Goal: Task Accomplishment & Management: Check status

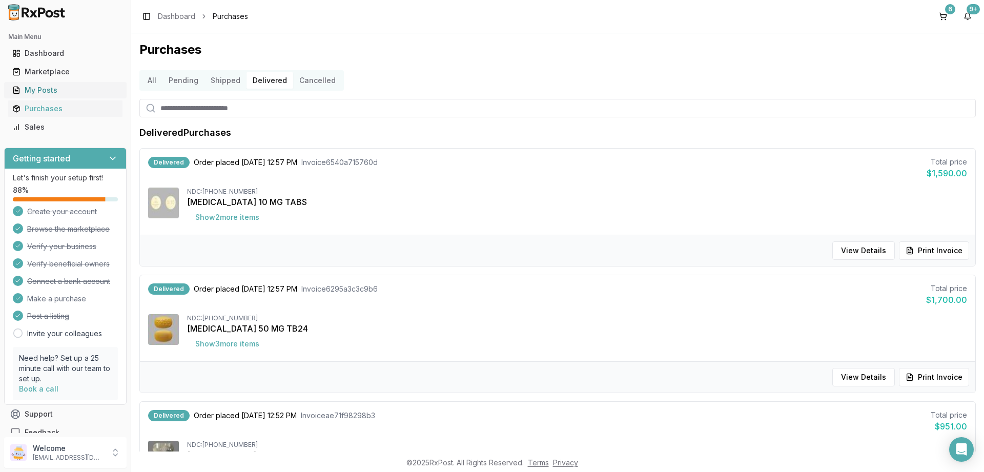
click at [41, 88] on div "My Posts" at bounding box center [65, 90] width 106 height 10
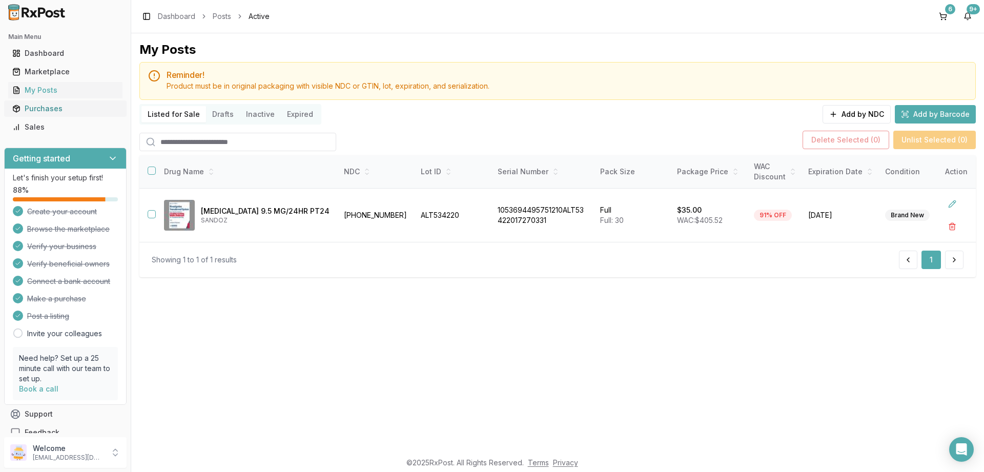
click at [43, 106] on div "Purchases" at bounding box center [65, 108] width 106 height 10
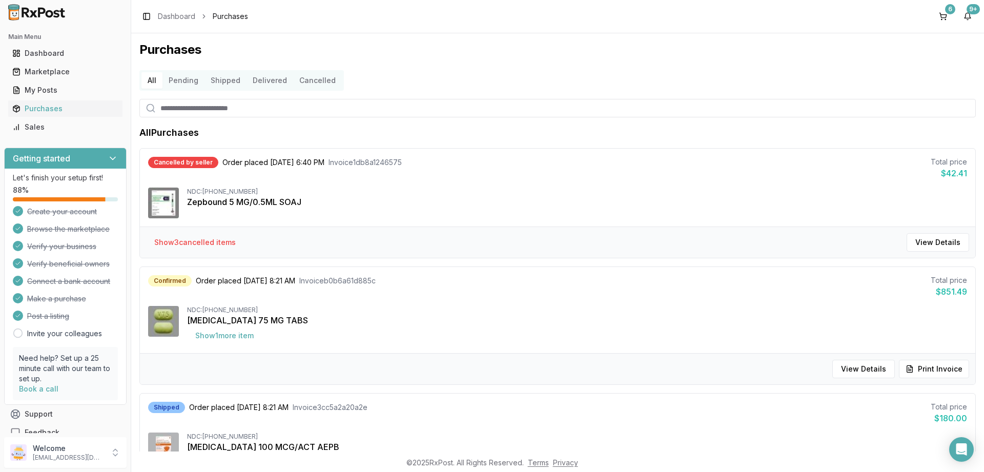
click at [265, 72] on button "Delivered" at bounding box center [269, 80] width 47 height 16
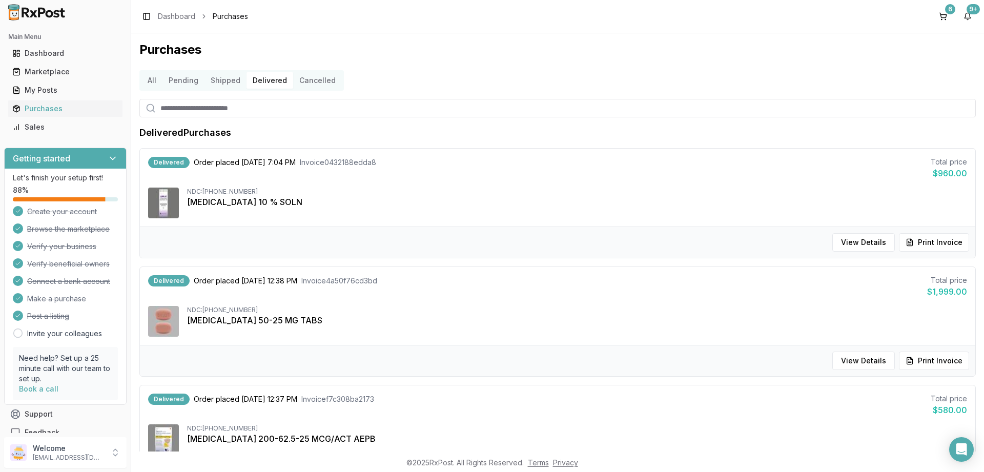
click at [263, 84] on button "Delivered" at bounding box center [269, 80] width 47 height 16
click at [221, 83] on button "Shipped" at bounding box center [225, 80] width 42 height 16
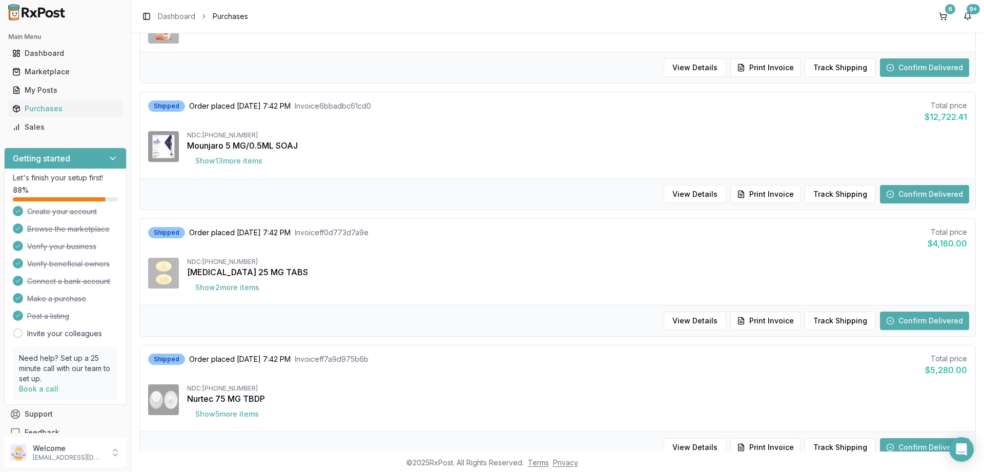
scroll to position [246, 0]
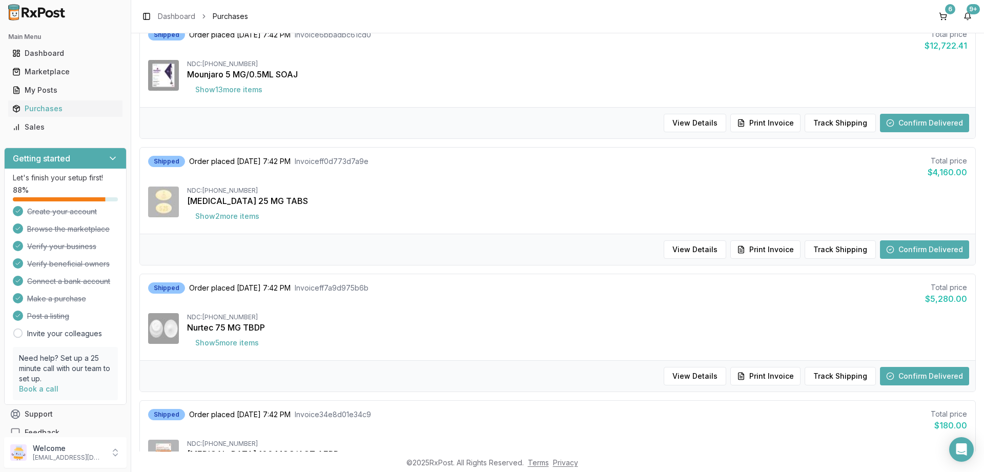
click at [919, 251] on button "Confirm Delivered" at bounding box center [924, 249] width 89 height 18
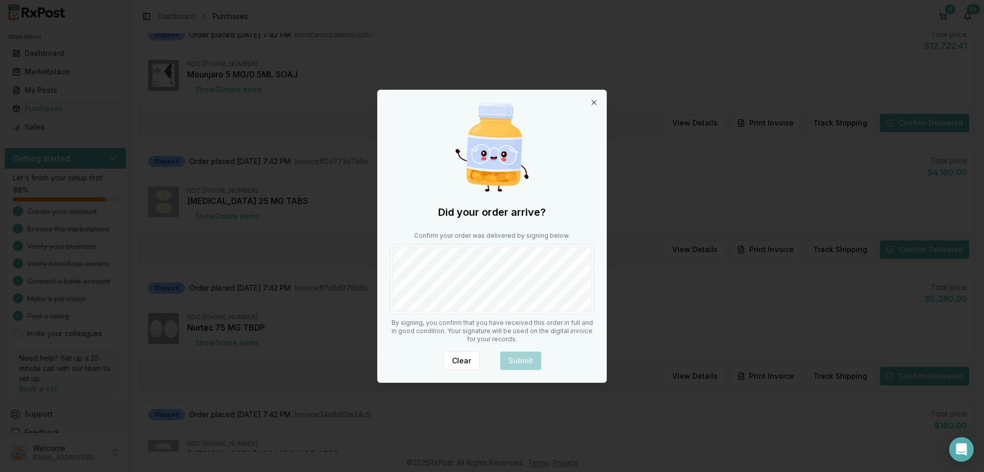
click at [566, 232] on div "Confirm your order was delivered by signing below." at bounding box center [492, 273] width 204 height 83
click at [529, 356] on button "Submit" at bounding box center [520, 360] width 41 height 18
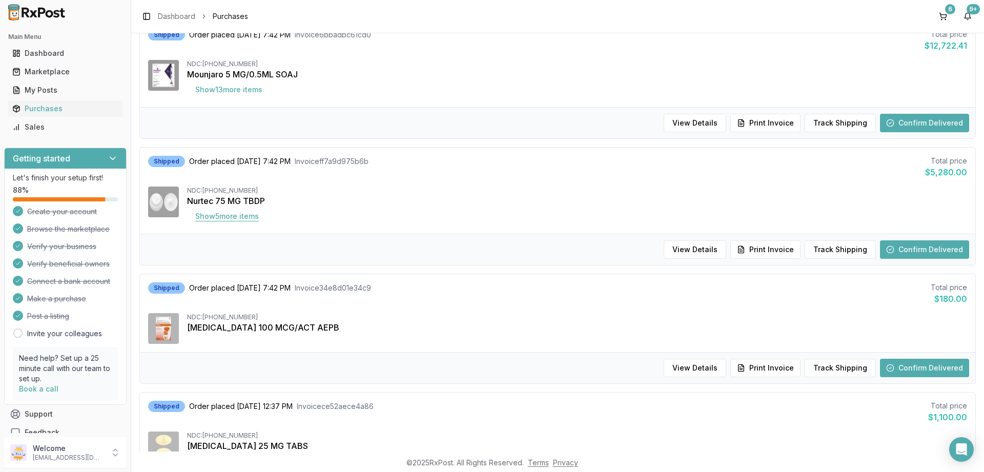
click at [222, 217] on button "Show 5 more item s" at bounding box center [227, 216] width 80 height 18
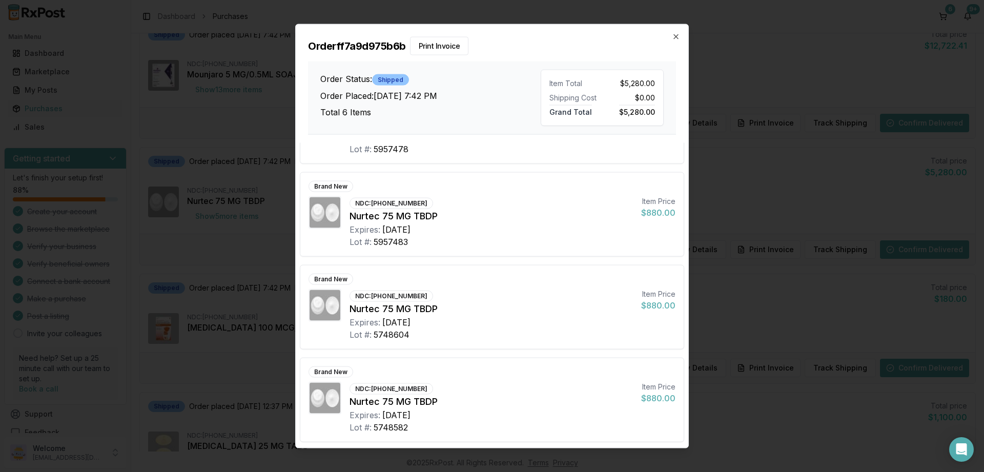
scroll to position [250, 0]
click at [674, 36] on icon "button" at bounding box center [676, 36] width 8 height 8
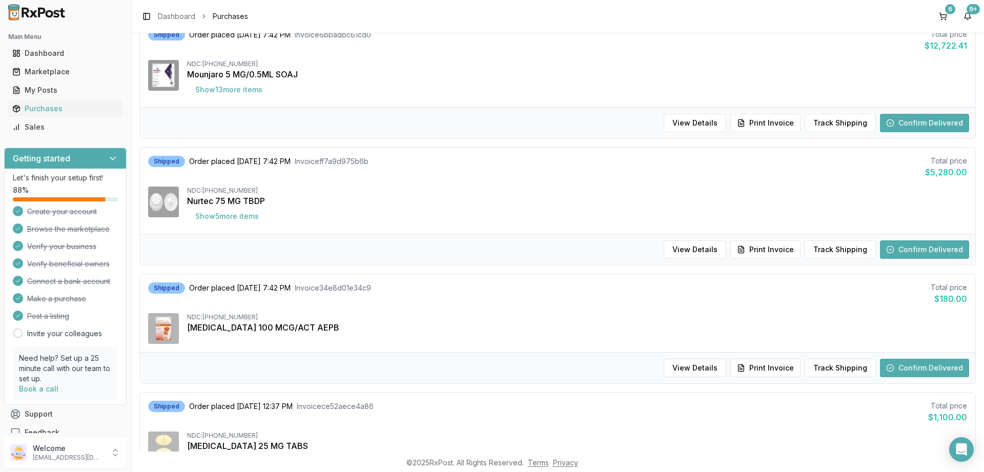
scroll to position [246, 0]
click at [926, 247] on button "Confirm Delivered" at bounding box center [924, 249] width 89 height 18
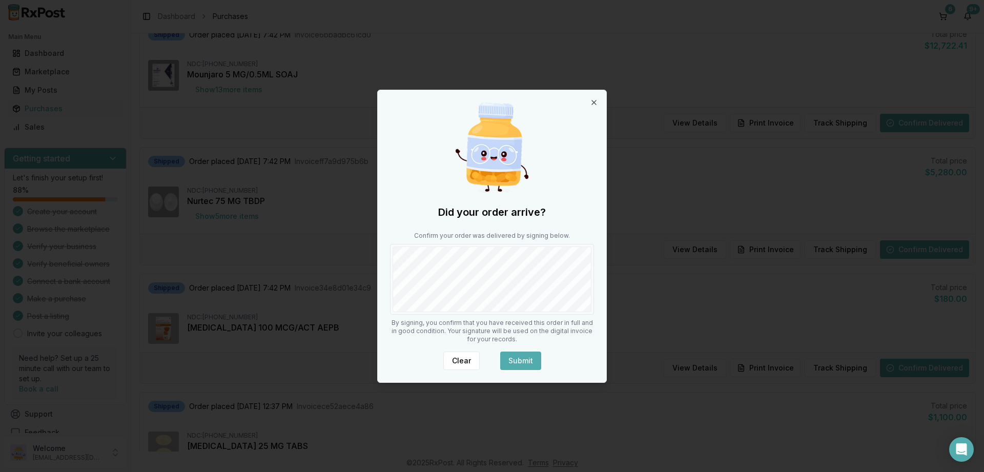
click at [523, 361] on button "Submit" at bounding box center [520, 360] width 41 height 18
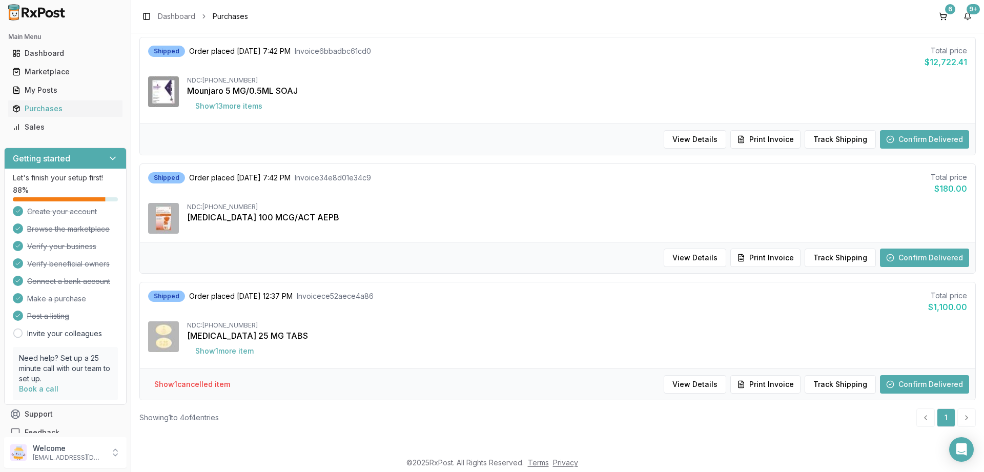
scroll to position [230, 0]
click at [913, 385] on button "Confirm Delivered" at bounding box center [924, 384] width 89 height 18
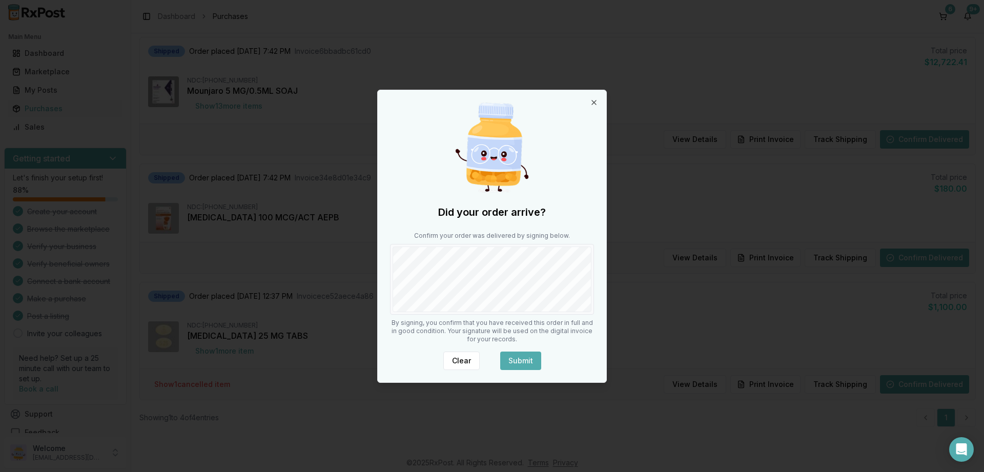
click at [516, 352] on button "Submit" at bounding box center [520, 360] width 41 height 18
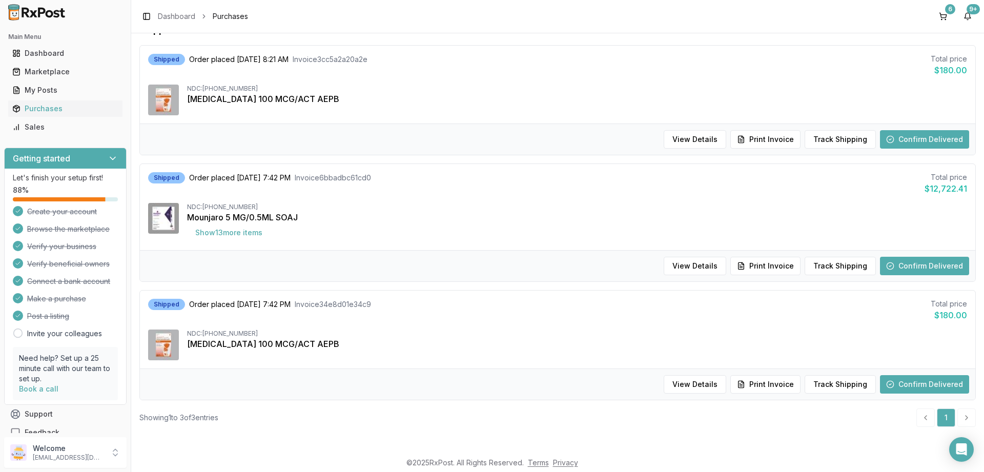
click at [234, 232] on button "Show 13 more item s" at bounding box center [229, 232] width 84 height 18
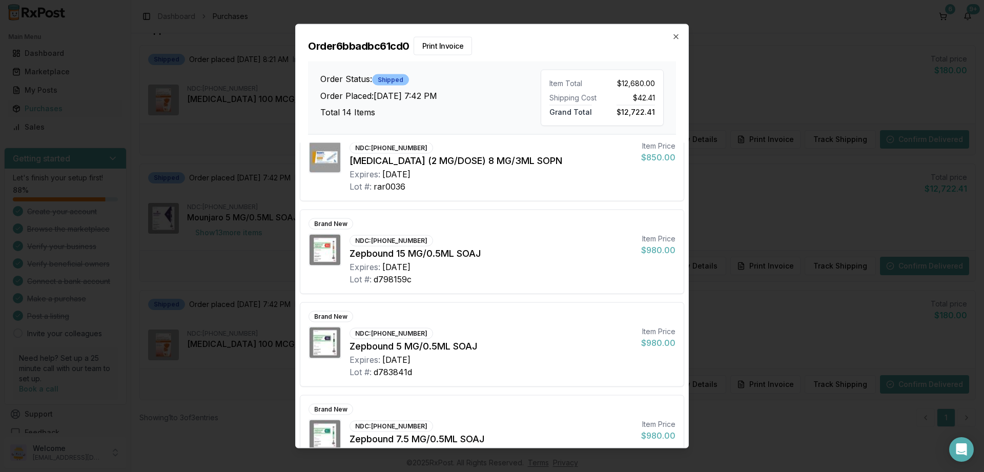
scroll to position [989, 0]
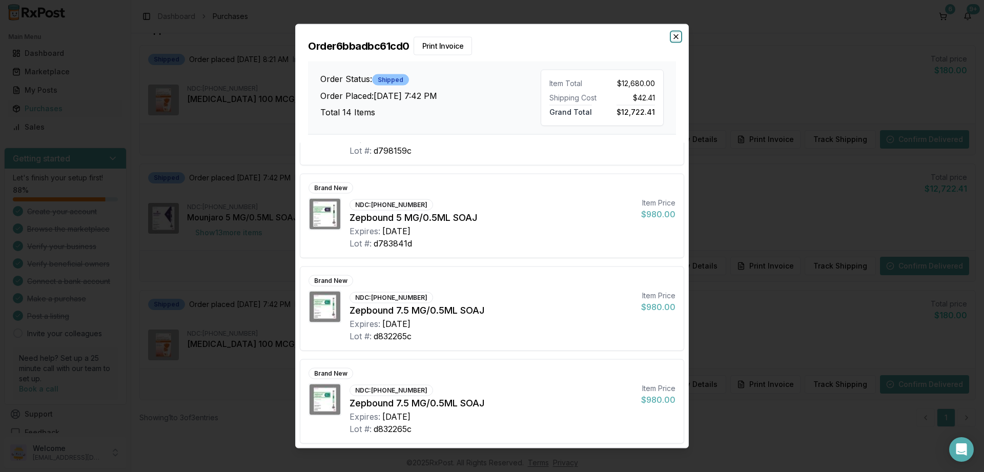
click at [674, 34] on icon "button" at bounding box center [676, 36] width 4 height 4
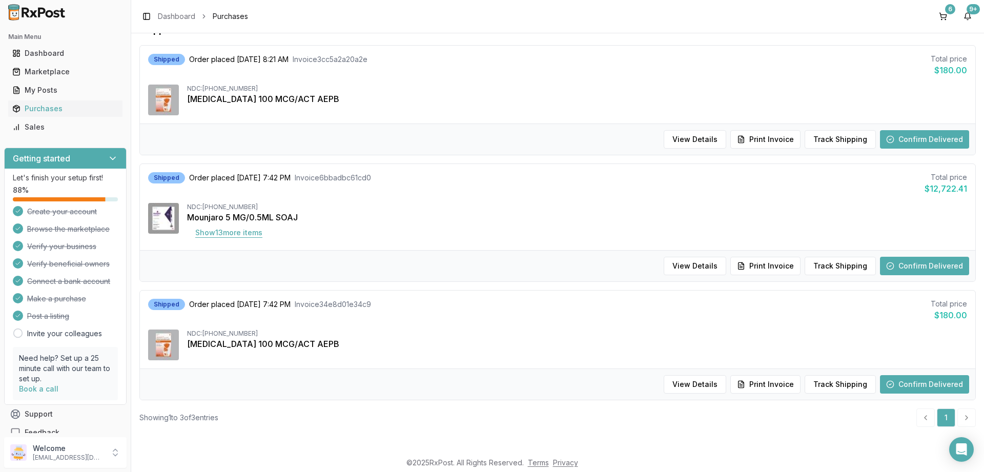
click at [230, 234] on button "Show 13 more item s" at bounding box center [229, 232] width 84 height 18
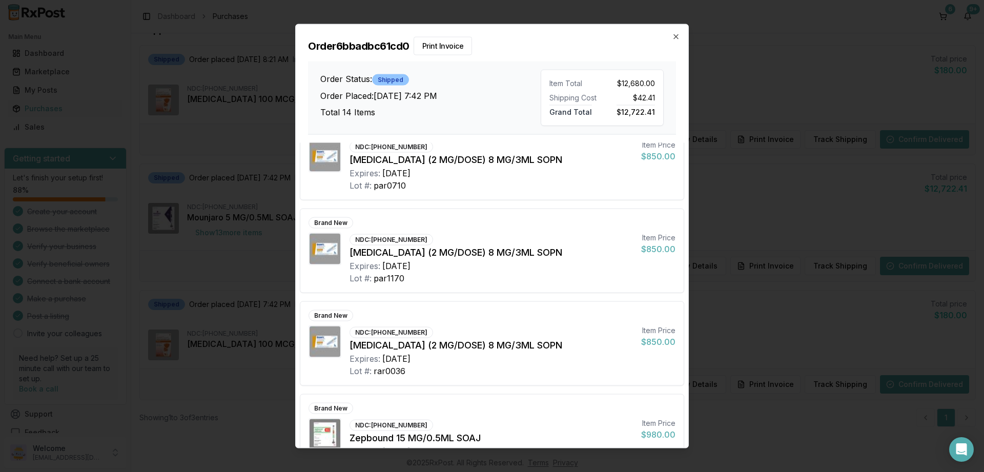
scroll to position [984, 0]
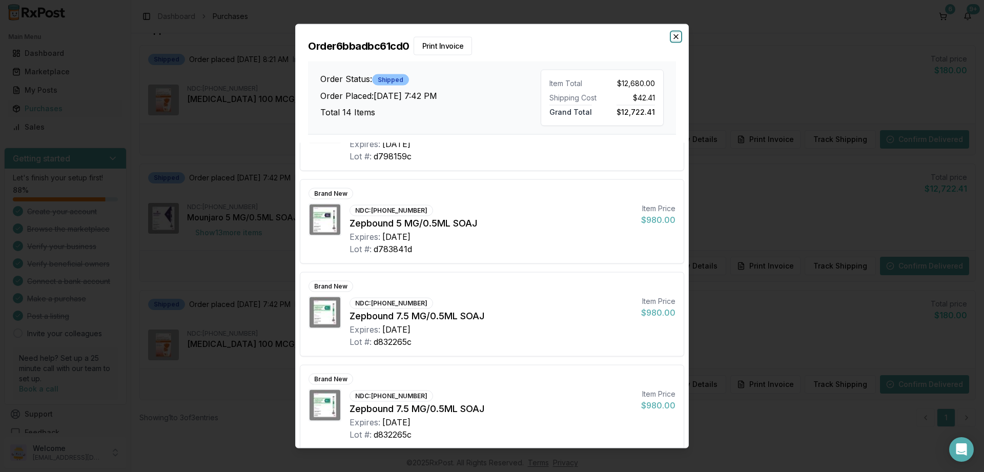
click at [676, 36] on icon "button" at bounding box center [676, 36] width 4 height 4
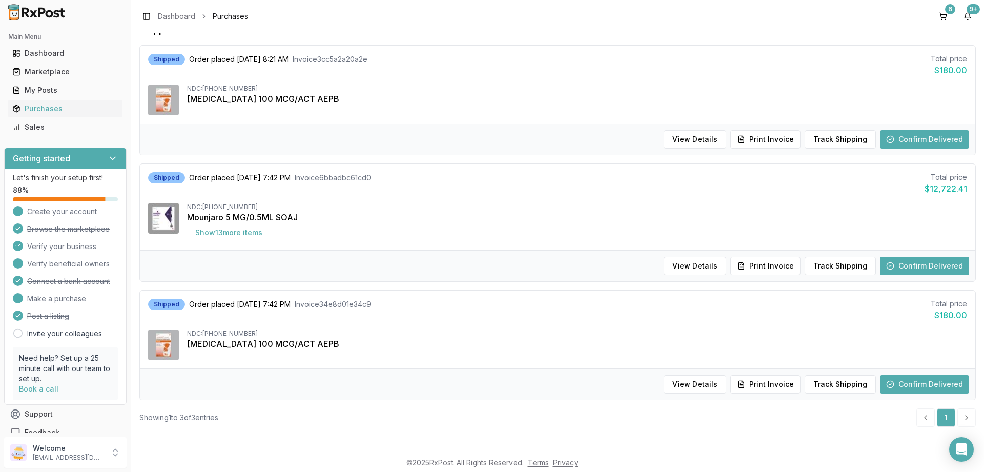
click at [924, 263] on button "Confirm Delivered" at bounding box center [924, 266] width 89 height 18
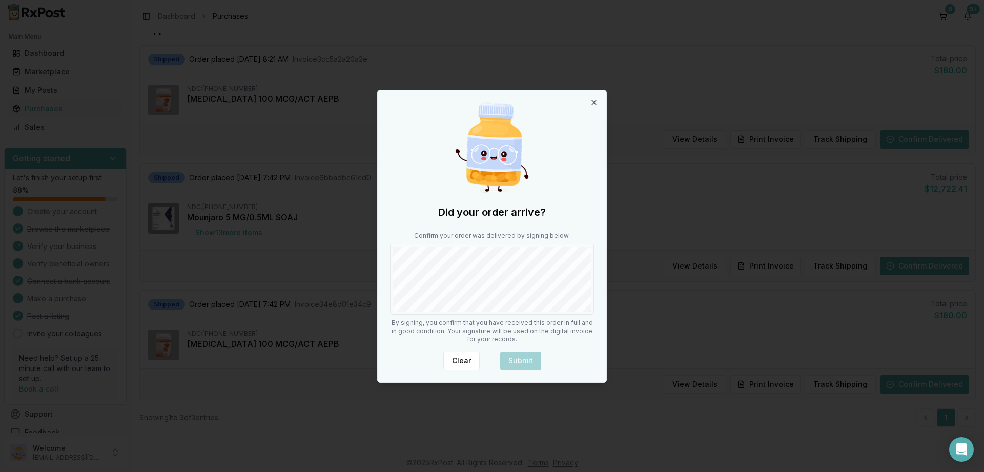
click at [665, 305] on body "Main Menu Dashboard Marketplace My Posts Purchases Sales Getting started Let's …" at bounding box center [492, 236] width 984 height 472
click at [523, 362] on button "Submit" at bounding box center [520, 360] width 41 height 18
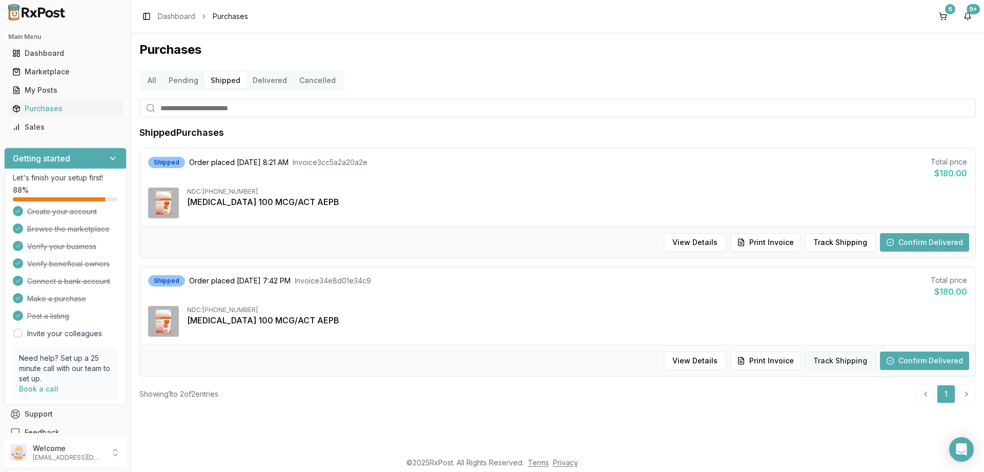
click at [824, 358] on button "Track Shipping" at bounding box center [839, 360] width 71 height 18
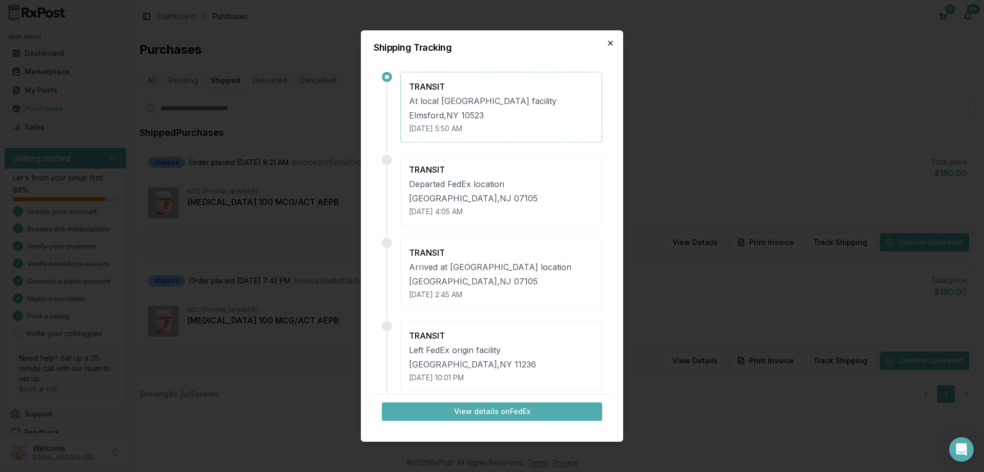
click at [610, 44] on icon "button" at bounding box center [610, 43] width 4 height 4
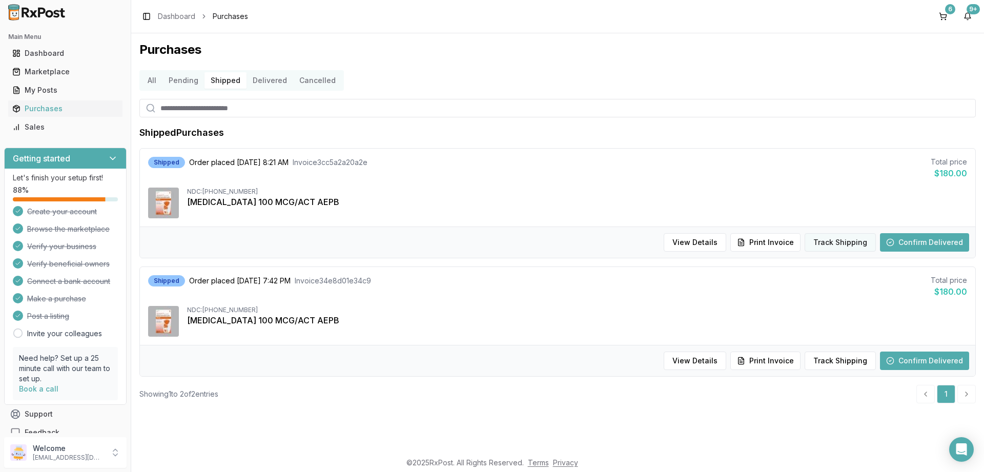
click at [836, 243] on button "Track Shipping" at bounding box center [839, 242] width 71 height 18
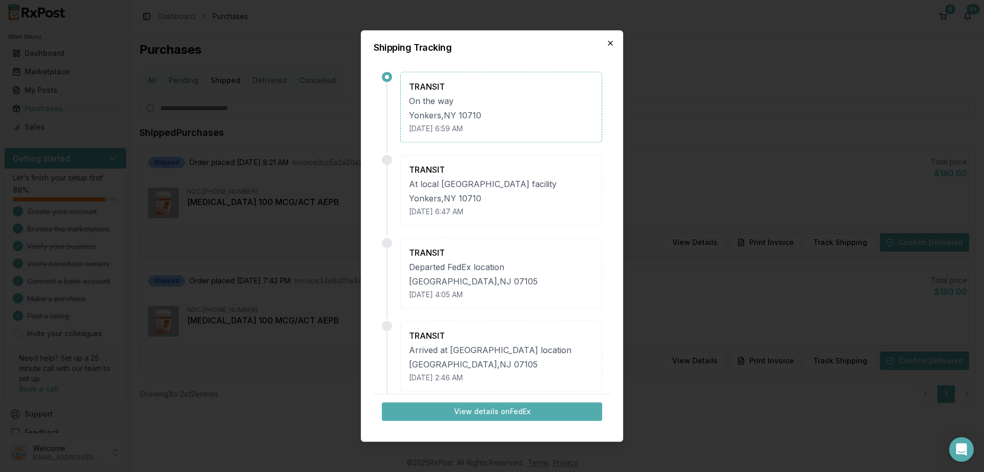
click at [608, 41] on icon "button" at bounding box center [610, 43] width 8 height 8
